Goal: Task Accomplishment & Management: Use online tool/utility

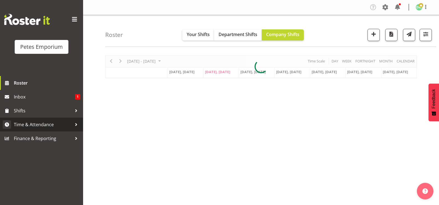
click at [53, 127] on span "Time & Attendance" at bounding box center [43, 124] width 58 height 8
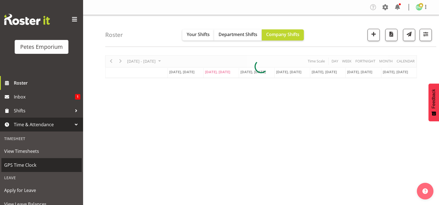
click at [35, 166] on span "GPS Time Clock" at bounding box center [41, 165] width 75 height 8
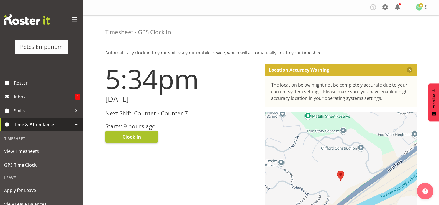
click at [141, 134] on button "Clock In" at bounding box center [131, 137] width 53 height 12
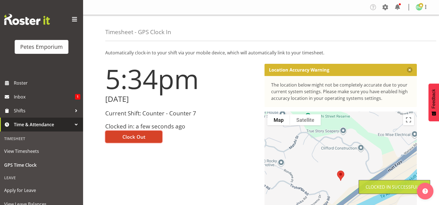
click at [147, 134] on button "Clock Out" at bounding box center [133, 137] width 57 height 12
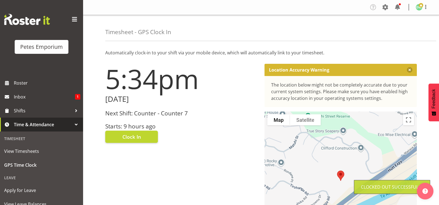
click at [419, 8] on img at bounding box center [419, 7] width 7 height 7
click at [393, 33] on link "Log Out" at bounding box center [402, 29] width 53 height 10
